Goal: Task Accomplishment & Management: Complete application form

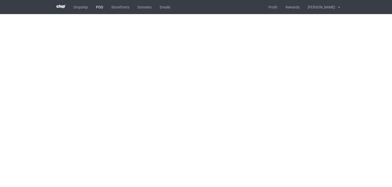
click at [101, 3] on link "POD" at bounding box center [99, 7] width 15 height 14
click at [318, 6] on div "[PERSON_NAME]" at bounding box center [319, 7] width 31 height 13
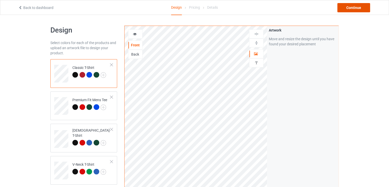
click at [347, 7] on div "Continue" at bounding box center [353, 7] width 33 height 9
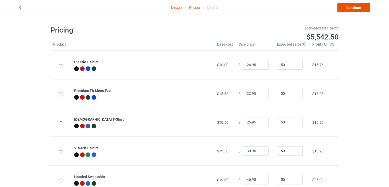
click at [354, 8] on link "Continue" at bounding box center [353, 7] width 33 height 9
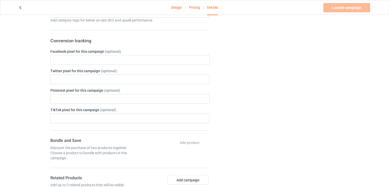
scroll to position [55, 0]
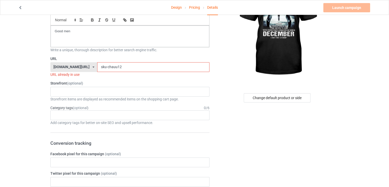
click at [106, 66] on input "sku-chauu12" at bounding box center [153, 67] width 112 height 10
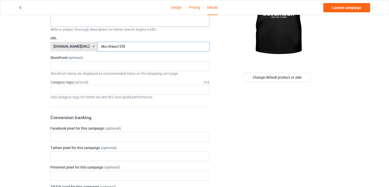
scroll to position [0, 0]
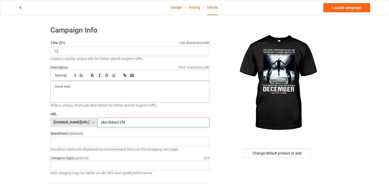
type input "sku-chauu12fd"
